Goal: Find specific page/section: Find specific page/section

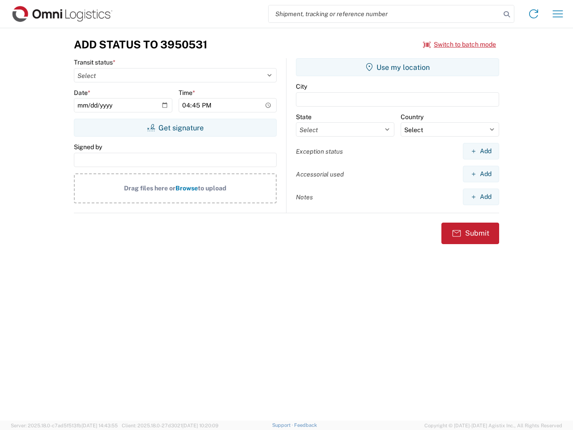
click at [384, 14] on input "search" at bounding box center [384, 13] width 232 height 17
click at [506, 14] on icon at bounding box center [506, 14] width 13 height 13
click at [533, 14] on icon at bounding box center [533, 14] width 14 height 14
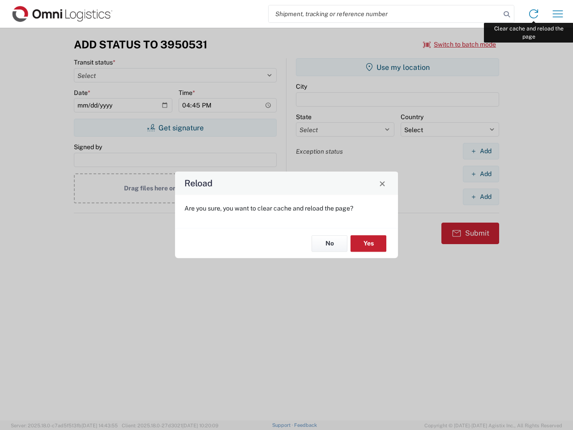
click at [557, 14] on div "Reload Are you sure, you want to clear cache and reload the page? No Yes" at bounding box center [286, 215] width 573 height 430
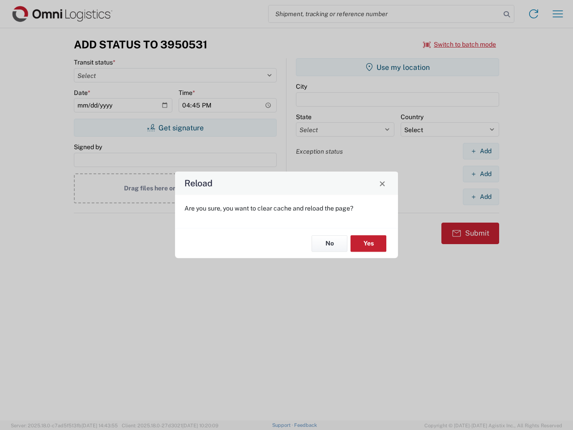
click at [459, 44] on div "Reload Are you sure, you want to clear cache and reload the page? No Yes" at bounding box center [286, 215] width 573 height 430
click at [175, 128] on div "Reload Are you sure, you want to clear cache and reload the page? No Yes" at bounding box center [286, 215] width 573 height 430
click at [397, 67] on div "Reload Are you sure, you want to clear cache and reload the page? No Yes" at bounding box center [286, 215] width 573 height 430
click at [481, 151] on div "Reload Are you sure, you want to clear cache and reload the page? No Yes" at bounding box center [286, 215] width 573 height 430
click at [481, 174] on div "Reload Are you sure, you want to clear cache and reload the page? No Yes" at bounding box center [286, 215] width 573 height 430
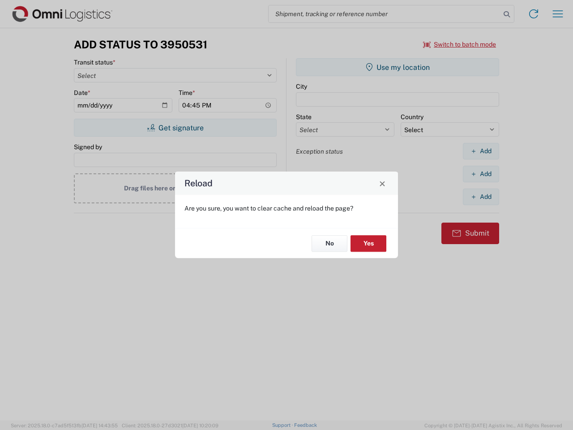
click at [481, 196] on div "Reload Are you sure, you want to clear cache and reload the page? No Yes" at bounding box center [286, 215] width 573 height 430
